Goal: Navigation & Orientation: Understand site structure

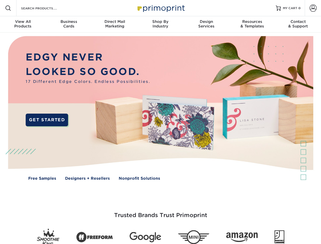
click at [160, 122] on img at bounding box center [161, 112] width 318 height 159
click at [8, 8] on span at bounding box center [8, 8] width 6 height 6
click at [313, 8] on span at bounding box center [312, 8] width 7 height 7
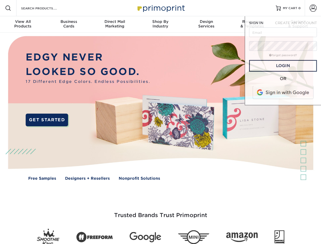
click at [23, 24] on div "View All Products" at bounding box center [23, 23] width 46 height 9
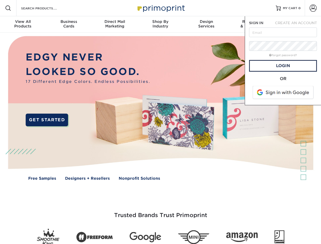
click at [69, 24] on div "Business Cards" at bounding box center [69, 23] width 46 height 9
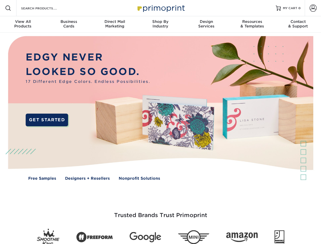
click at [115, 24] on div "Direct Mail Marketing" at bounding box center [115, 23] width 46 height 9
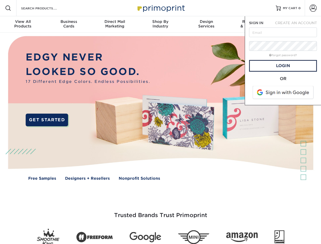
click at [160, 24] on div "Shop By Industry" at bounding box center [160, 23] width 46 height 9
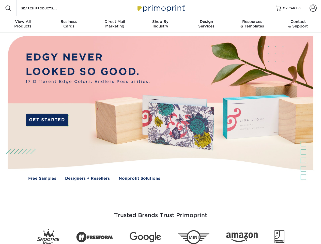
click at [206, 24] on div "Design Services" at bounding box center [206, 23] width 46 height 9
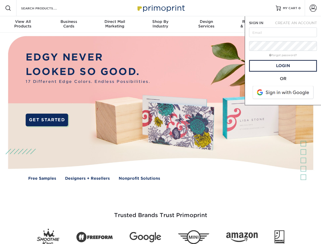
click at [252, 24] on span "SIGN IN" at bounding box center [256, 23] width 14 height 4
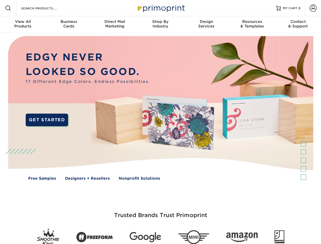
click at [298, 24] on div "Contact & Support" at bounding box center [298, 23] width 46 height 9
